Goal: Information Seeking & Learning: Learn about a topic

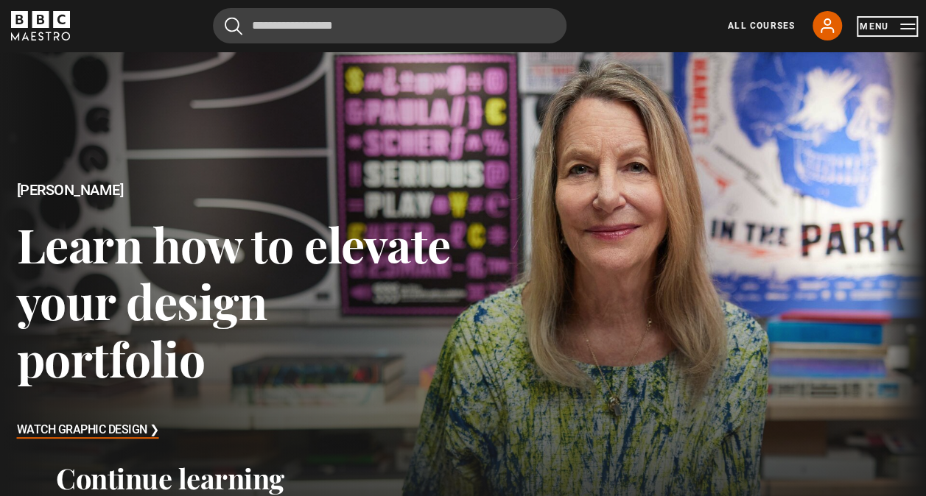
click at [909, 27] on button "Menu" at bounding box center [886, 26] width 55 height 15
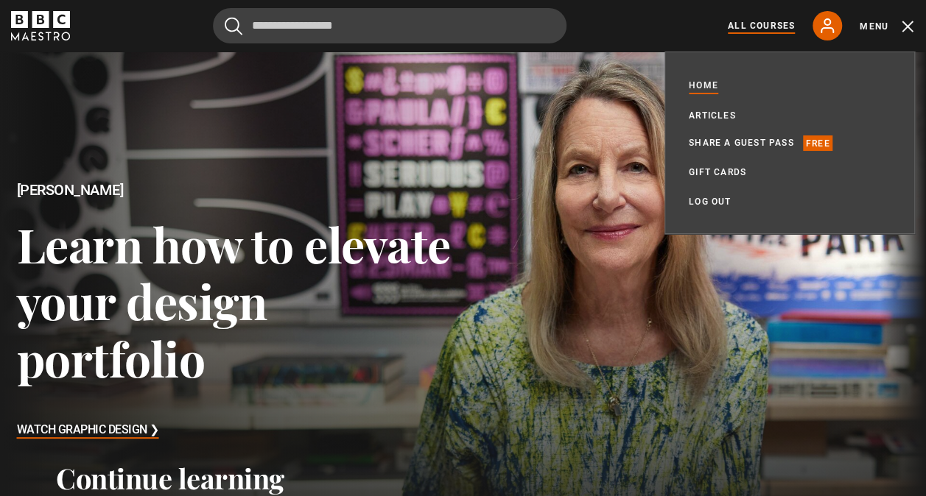
click at [770, 23] on link "All Courses" at bounding box center [760, 25] width 67 height 13
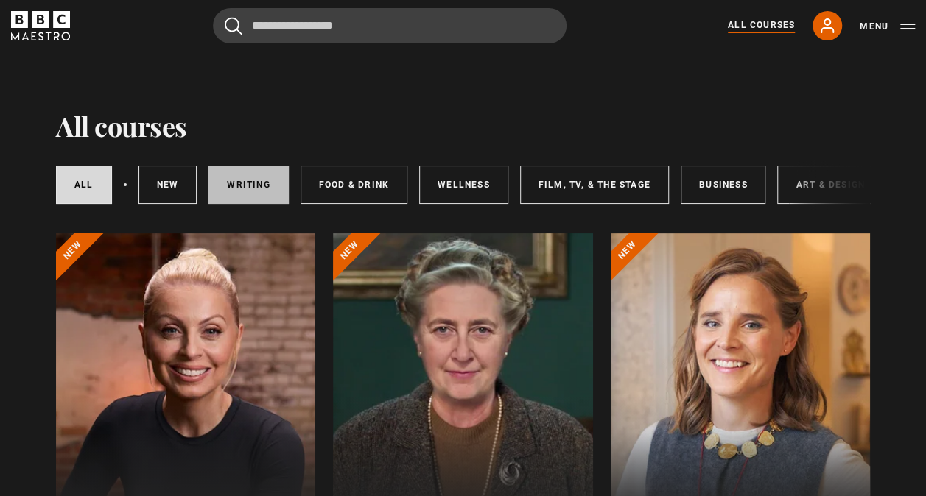
click at [243, 184] on link "Writing" at bounding box center [248, 185] width 80 height 38
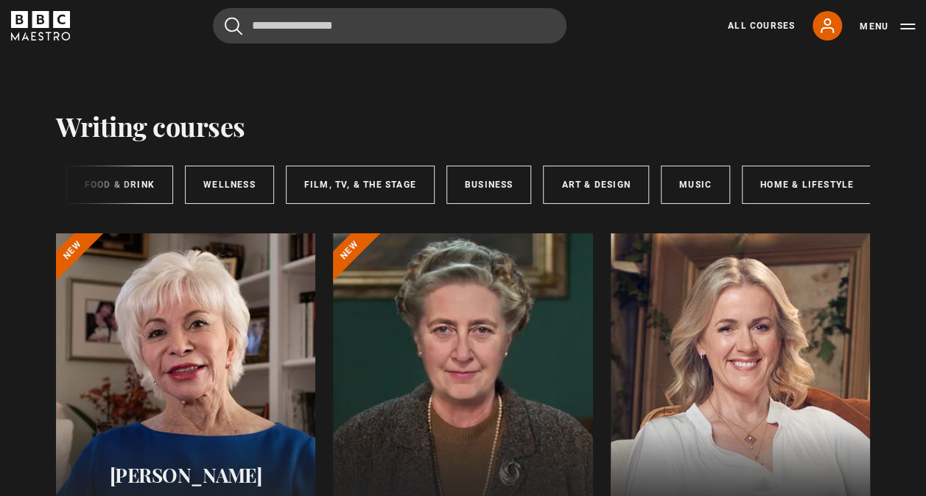
scroll to position [0, 238]
click at [667, 194] on link "Music" at bounding box center [691, 185] width 69 height 38
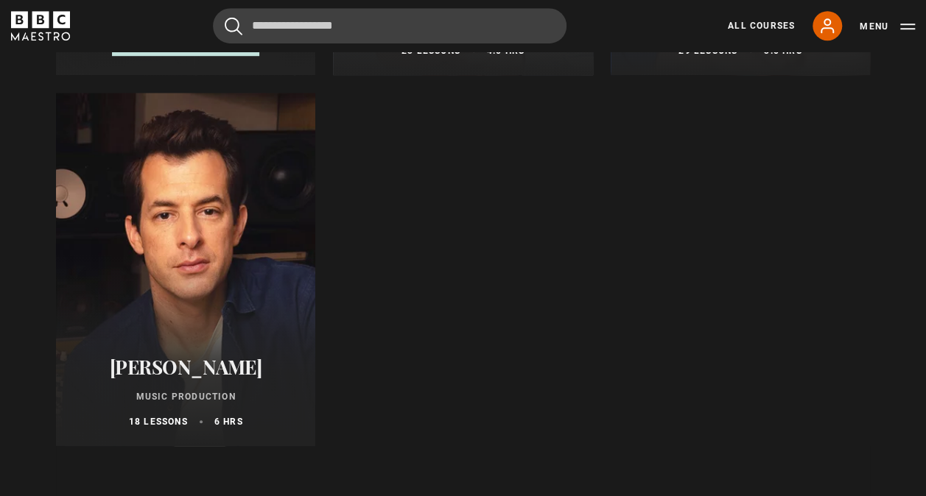
scroll to position [515, 0]
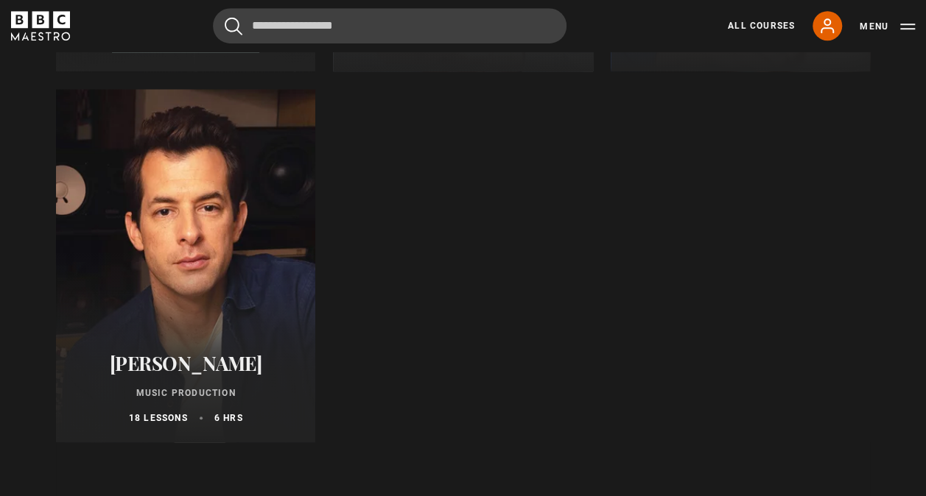
click at [191, 216] on div at bounding box center [185, 265] width 259 height 353
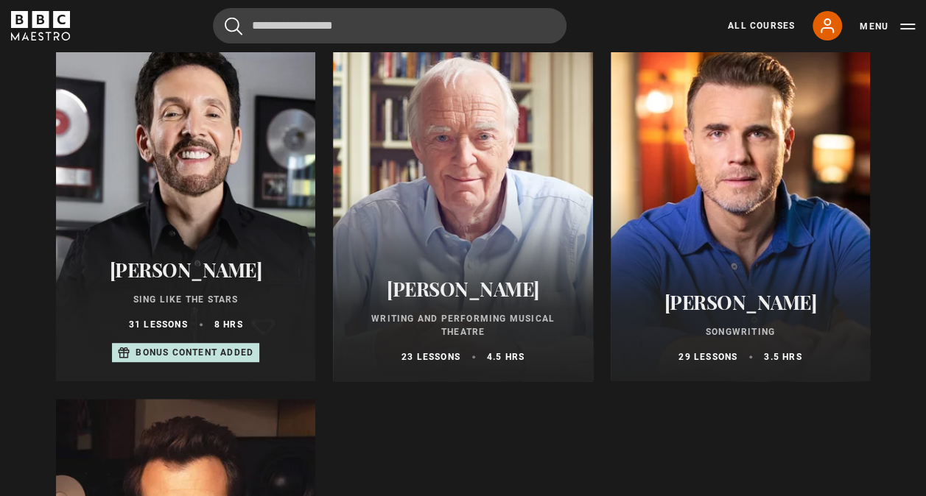
scroll to position [206, 0]
click at [751, 240] on div at bounding box center [739, 203] width 259 height 353
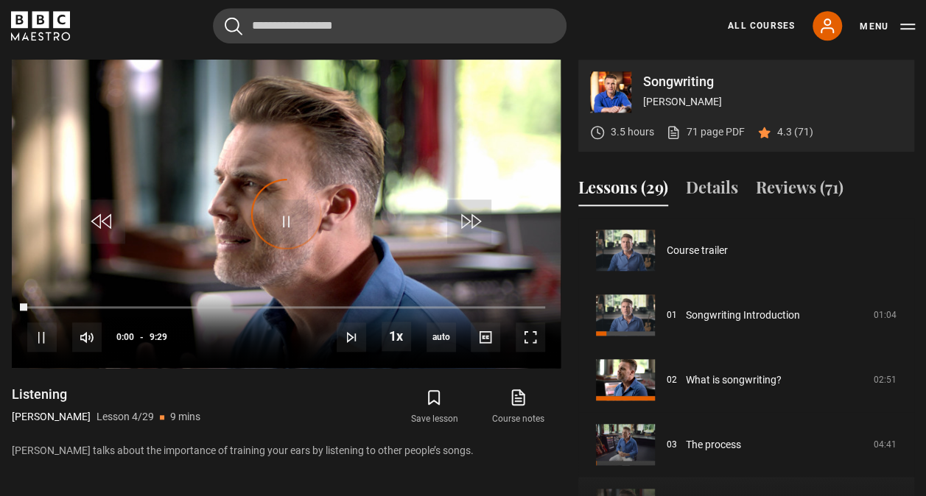
scroll to position [194, 0]
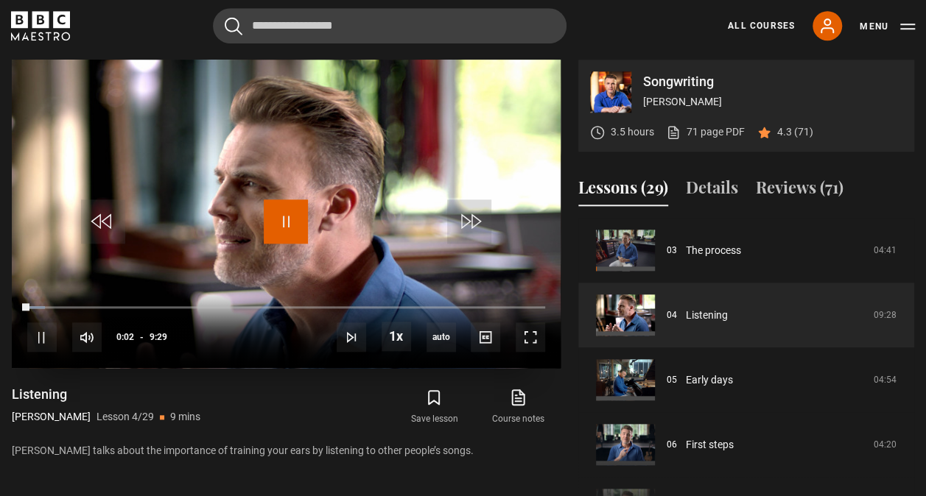
click at [286, 211] on span "Video Player" at bounding box center [286, 222] width 44 height 44
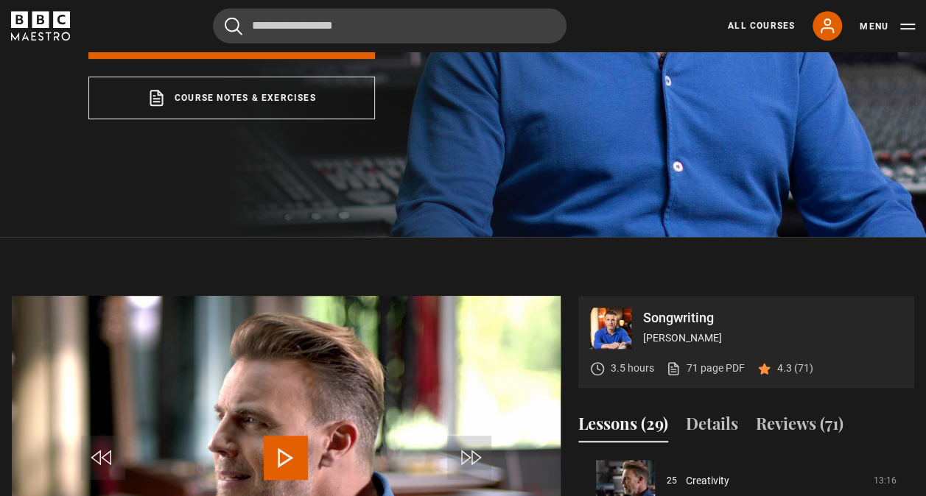
scroll to position [0, 0]
